Goal: Check status: Verify the current state of an ongoing process or item

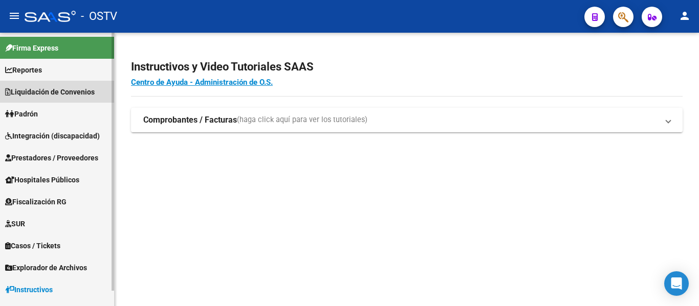
click at [65, 89] on span "Liquidación de Convenios" at bounding box center [50, 91] width 90 height 11
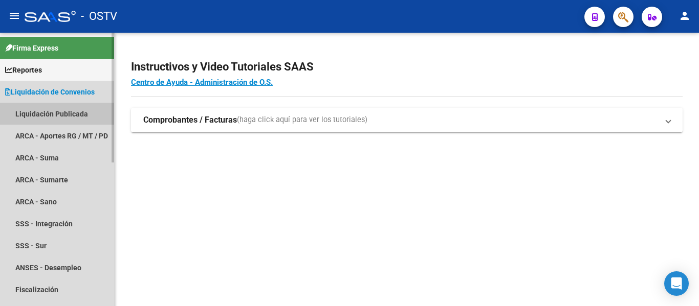
click at [56, 113] on link "Liquidación Publicada" at bounding box center [57, 114] width 114 height 22
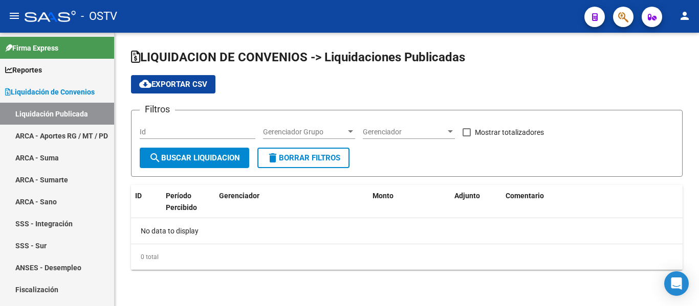
checkbox input "true"
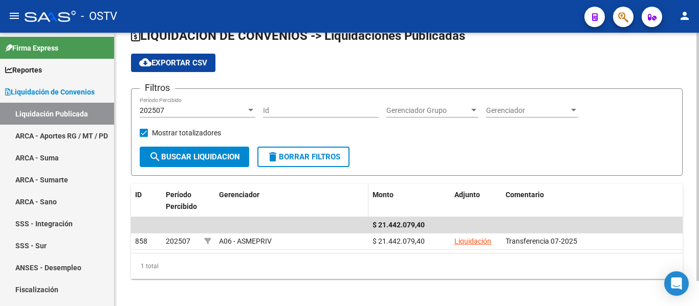
scroll to position [28, 0]
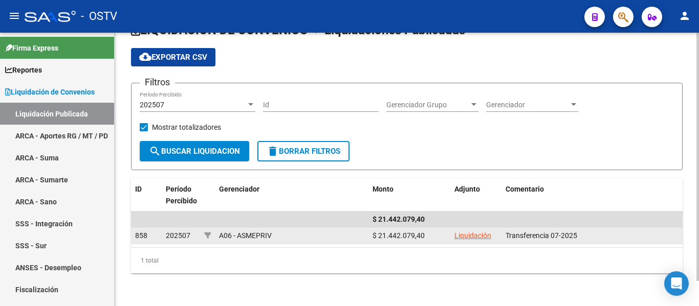
click at [485, 236] on link "Liquidación" at bounding box center [472, 236] width 37 height 8
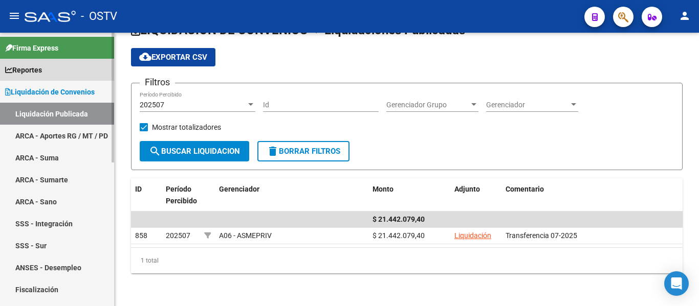
click at [22, 73] on span "Reportes" at bounding box center [23, 69] width 37 height 11
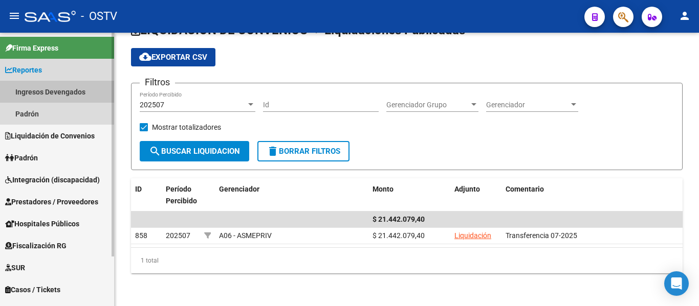
click at [34, 93] on link "Ingresos Devengados" at bounding box center [57, 92] width 114 height 22
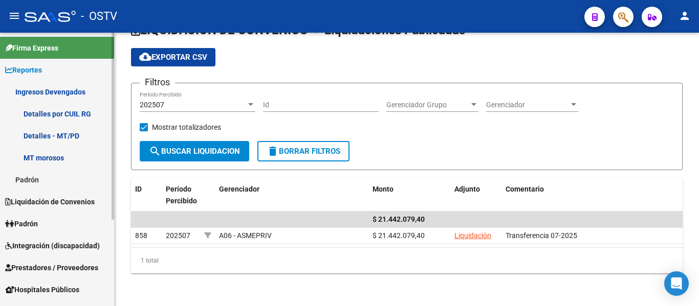
click at [75, 115] on link "Detalles por CUIL RG" at bounding box center [57, 114] width 114 height 22
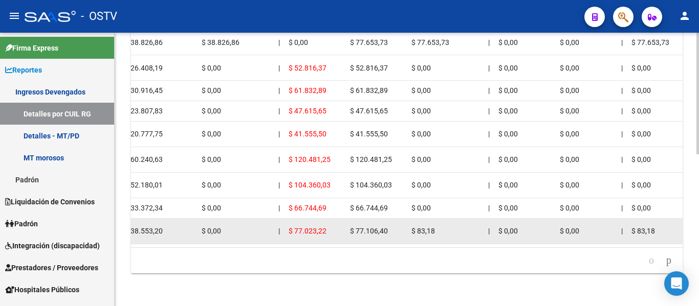
scroll to position [342, 0]
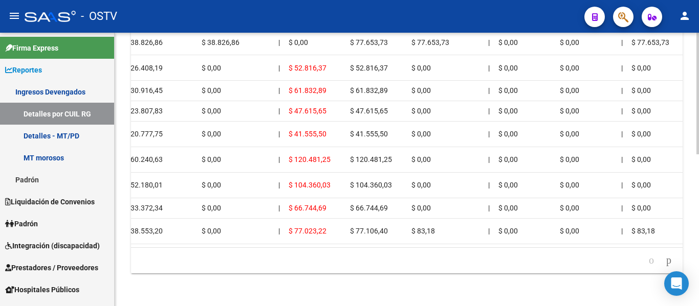
click at [322, 238] on datatable-body "| | | | | | | | | | | | | 202507 20169771104 23344090289 A06 - ASMEPRIV SERGIO …" at bounding box center [406, 120] width 551 height 254
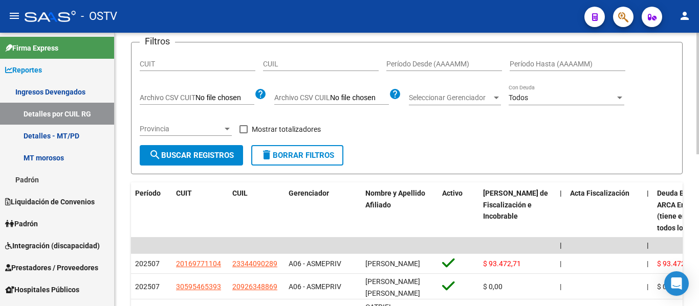
scroll to position [0, 0]
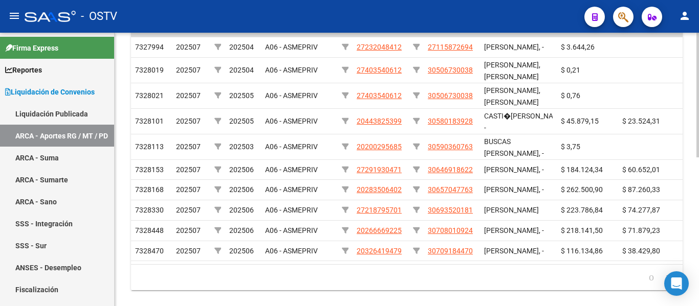
scroll to position [121, 0]
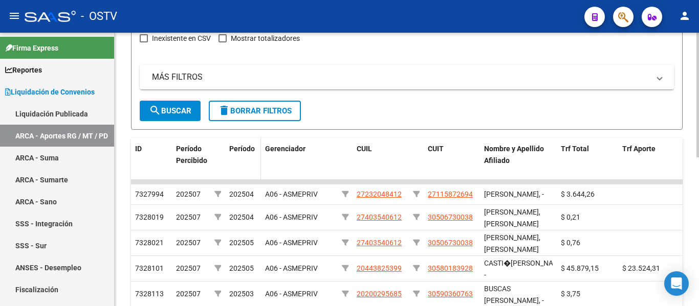
click at [240, 150] on span "Período" at bounding box center [242, 149] width 26 height 8
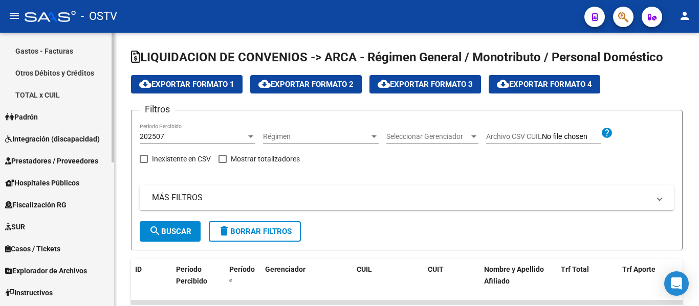
scroll to position [302, 0]
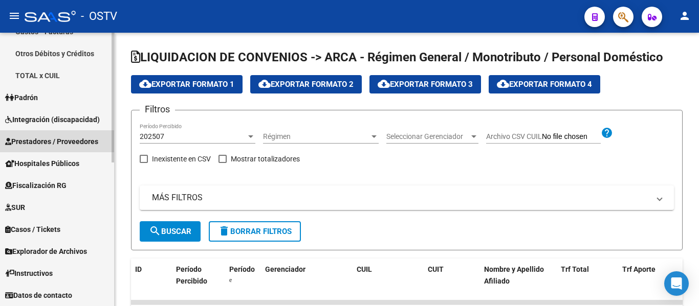
click at [36, 143] on span "Prestadores / Proveedores" at bounding box center [51, 141] width 93 height 11
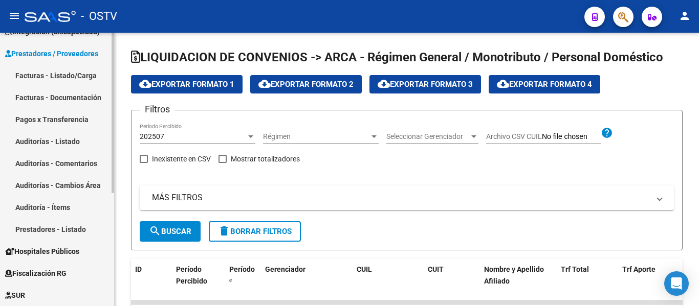
scroll to position [90, 0]
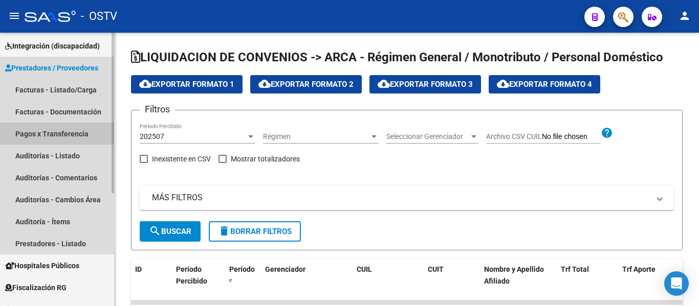
click at [65, 128] on link "Pagos x Transferencia" at bounding box center [57, 134] width 114 height 22
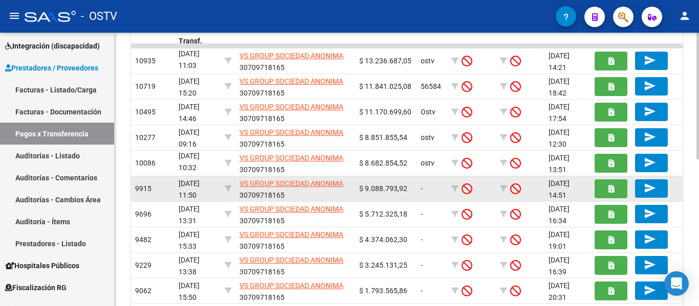
scroll to position [2, 0]
